Goal: Task Accomplishment & Management: Use online tool/utility

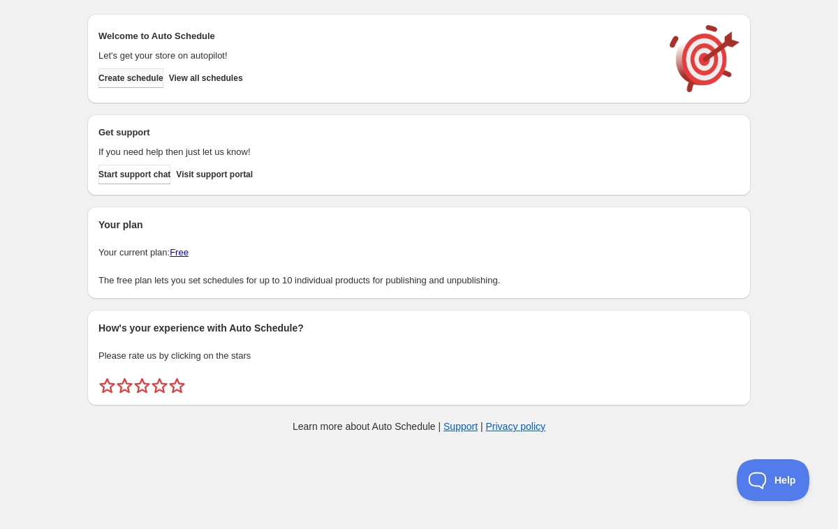
click at [145, 82] on span "Create schedule" at bounding box center [130, 78] width 65 height 11
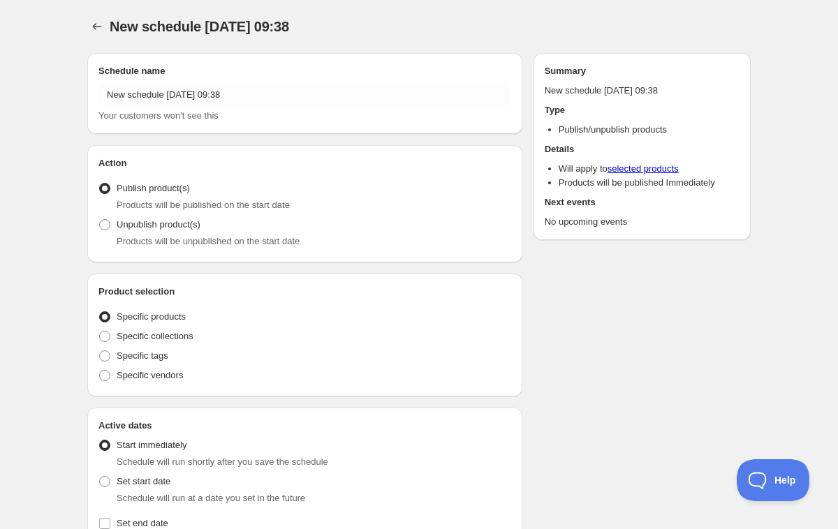
radio input "true"
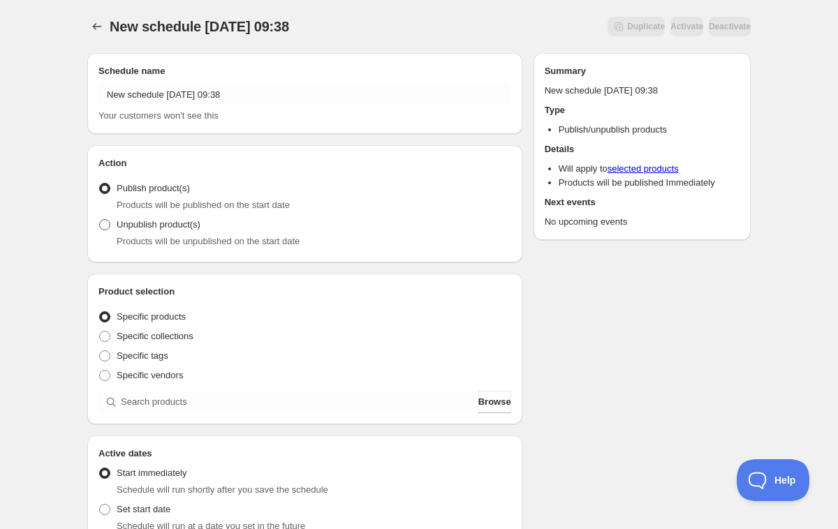
click at [104, 221] on span at bounding box center [104, 224] width 11 height 11
click at [100, 220] on input "Unpublish product(s)" at bounding box center [99, 219] width 1 height 1
radio input "true"
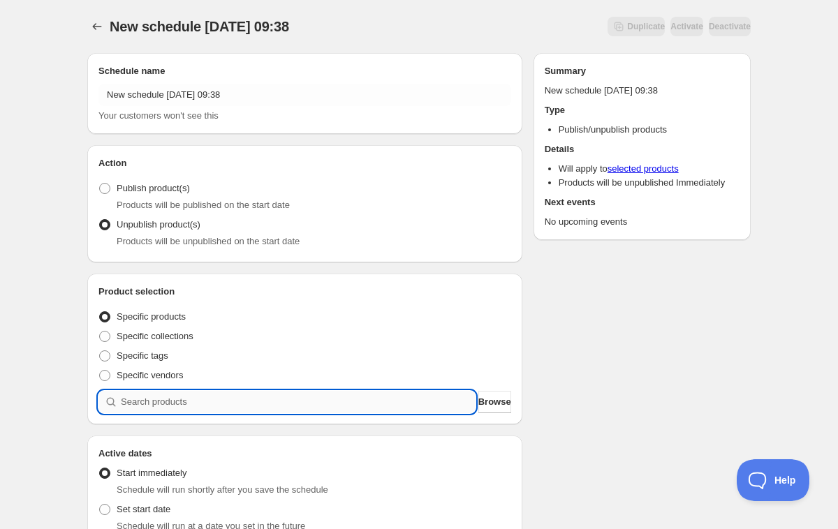
click at [131, 412] on input "search" at bounding box center [298, 402] width 355 height 22
type input "n"
type input "な"
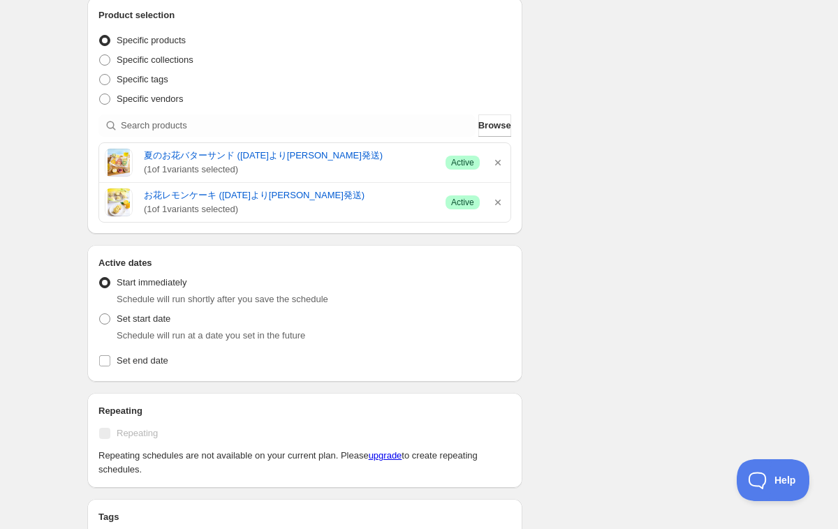
scroll to position [279, 0]
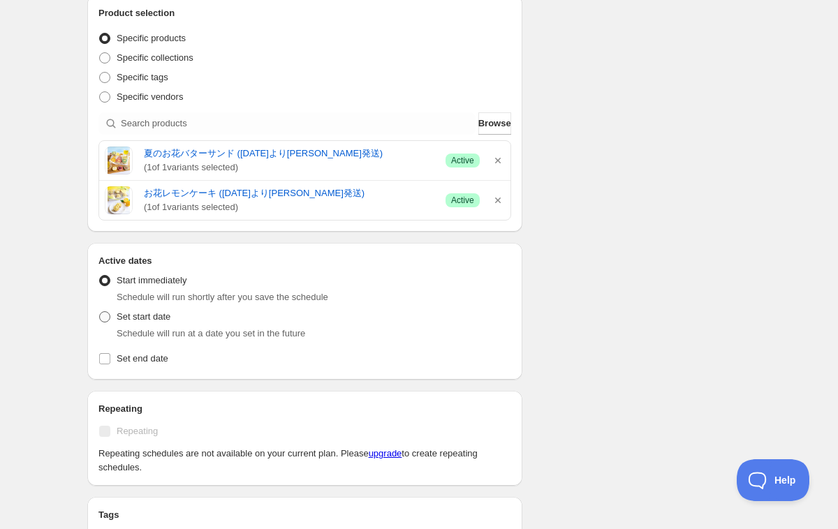
click at [103, 316] on span at bounding box center [104, 317] width 11 height 11
click at [100, 312] on input "Set start date" at bounding box center [99, 312] width 1 height 1
radio input "true"
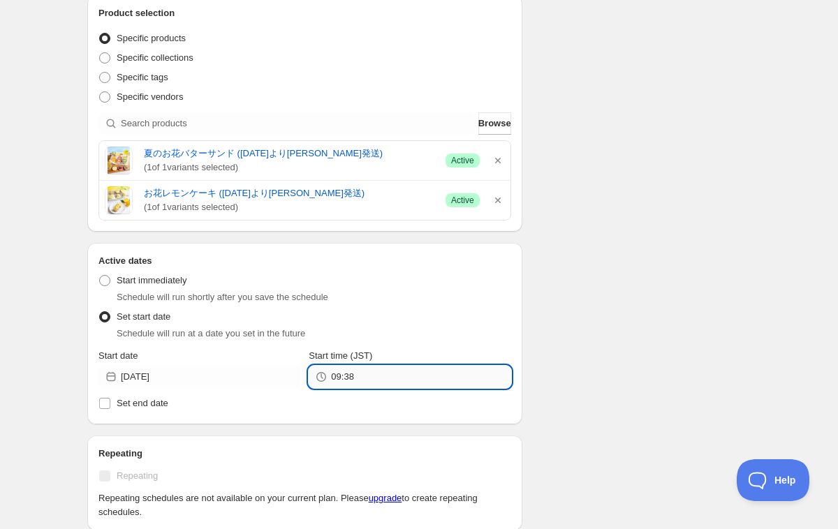
click at [345, 378] on input "09:38" at bounding box center [421, 377] width 180 height 22
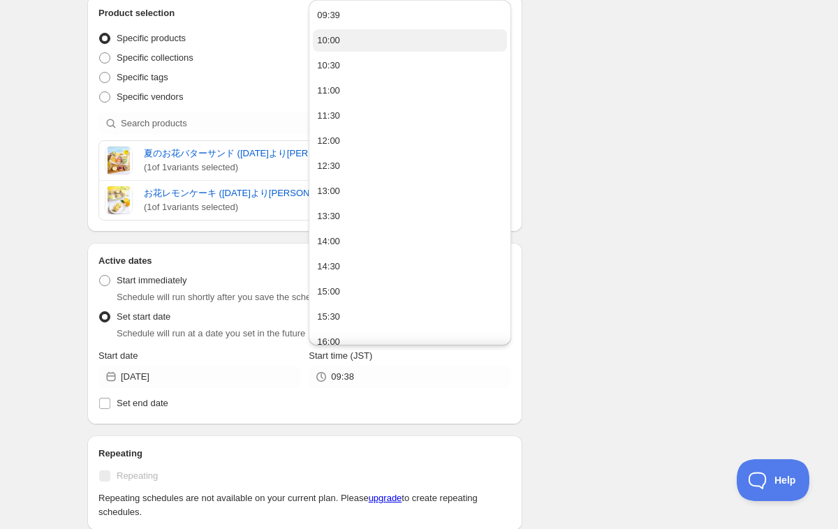
click at [360, 39] on button "10:00" at bounding box center [409, 40] width 193 height 22
type input "10:00"
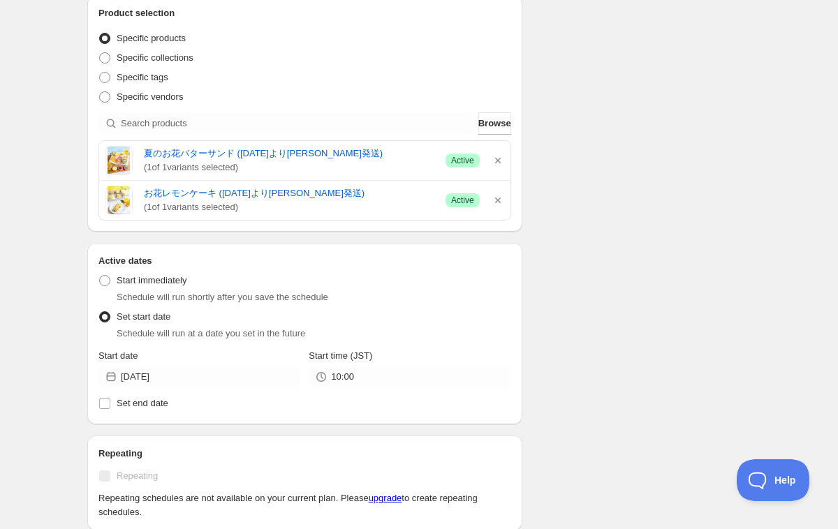
click at [57, 244] on div "New schedule [DATE] 09:38. This page is ready New schedule [DATE] 09:38 Duplica…" at bounding box center [419, 334] width 838 height 1226
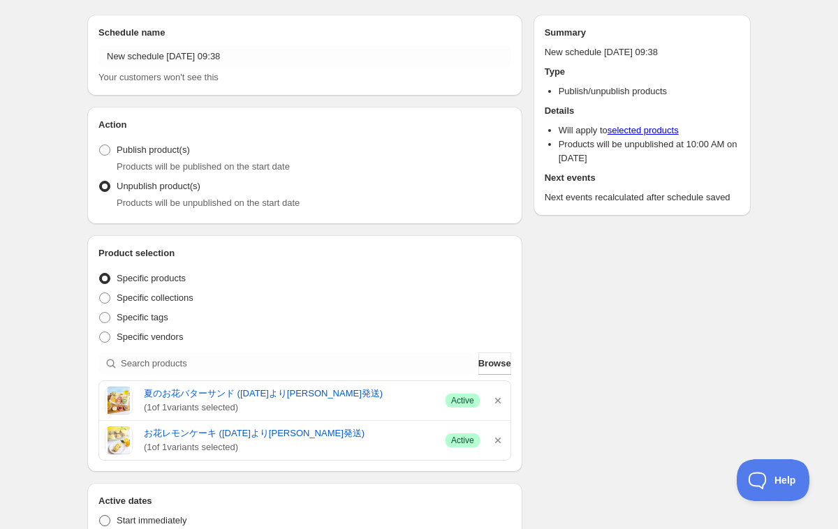
scroll to position [0, 0]
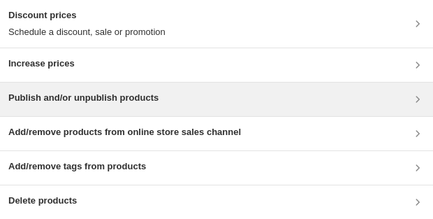
click at [59, 101] on h3 "Publish and/or unpublish products" at bounding box center [83, 98] width 150 height 14
